Goal: Information Seeking & Learning: Learn about a topic

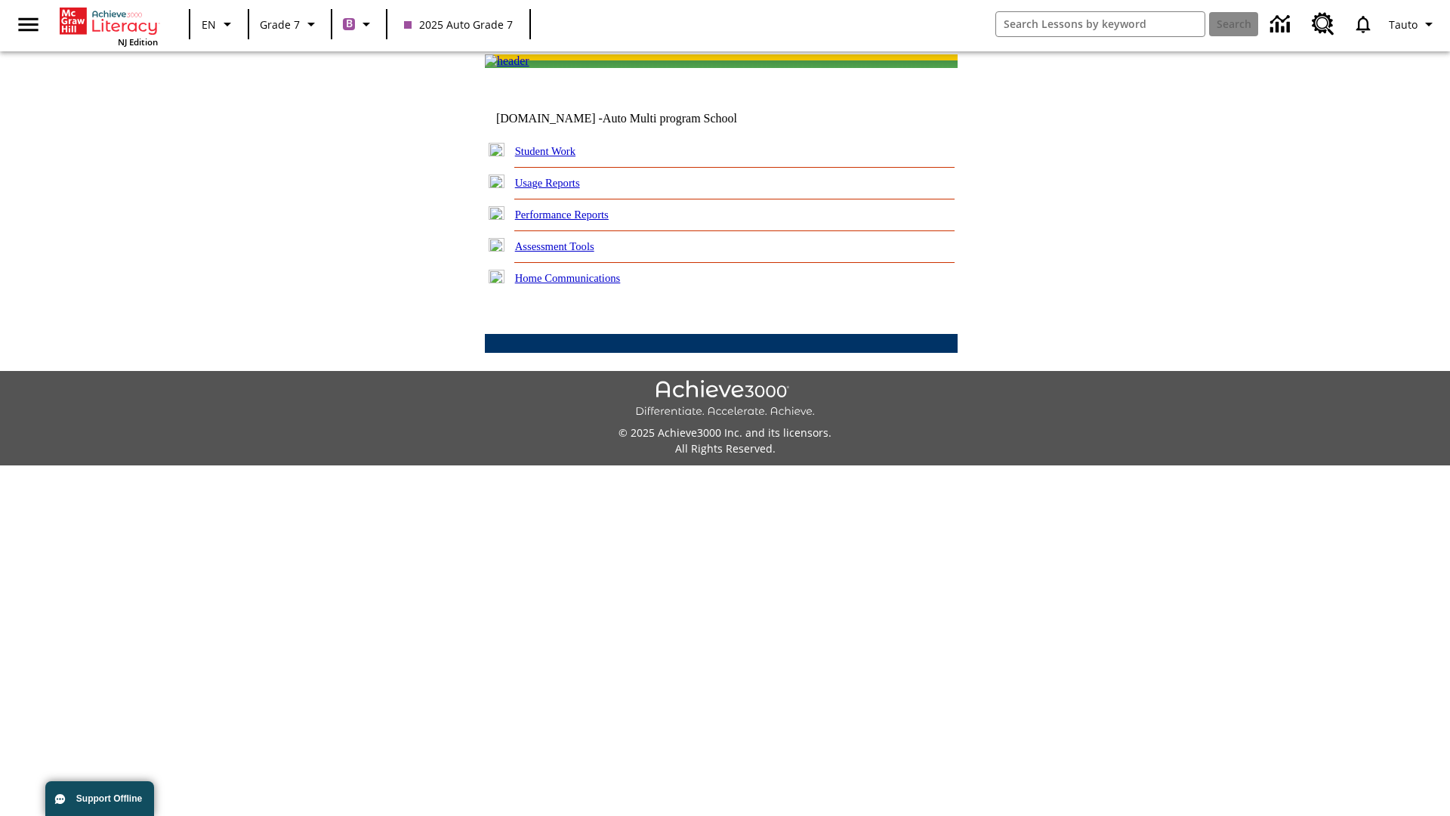
click at [578, 221] on link "Performance Reports" at bounding box center [562, 214] width 94 height 12
click at [0, 0] on link "How are my students performing on activities?" at bounding box center [0, 0] width 0 height 0
